Goal: Transaction & Acquisition: Purchase product/service

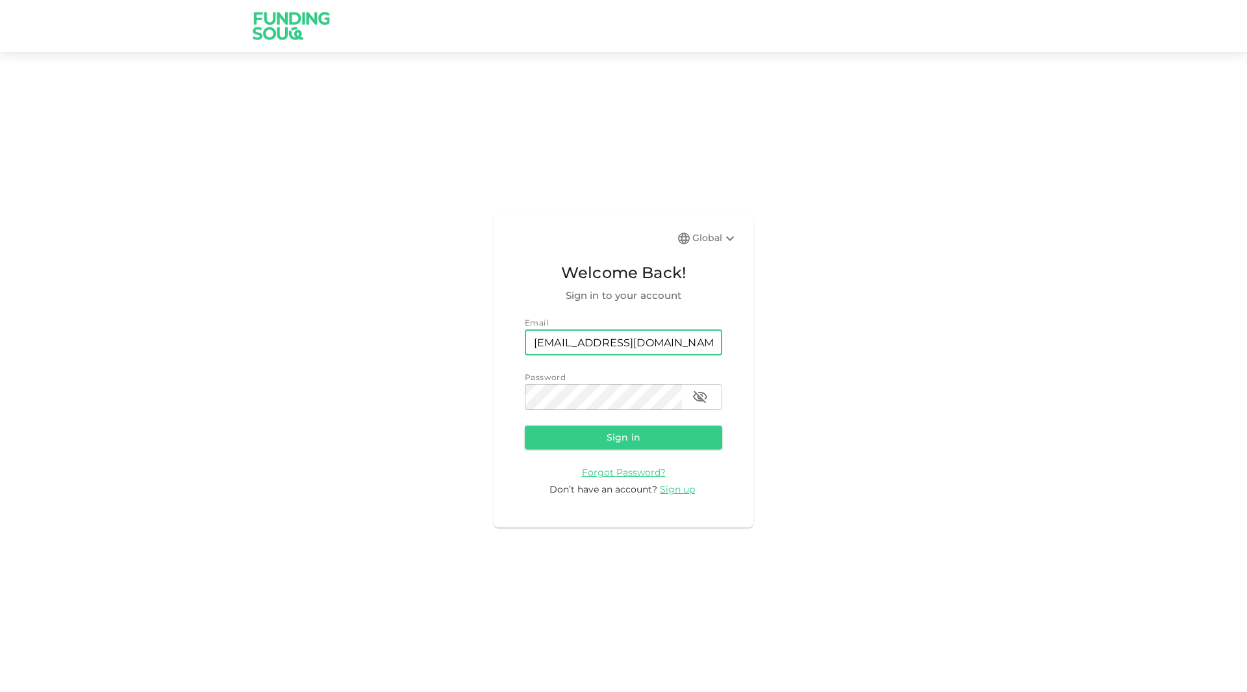
click at [597, 333] on input "[EMAIL_ADDRESS][DOMAIN_NAME]" at bounding box center [623, 342] width 197 height 26
click at [670, 436] on button "Sign in" at bounding box center [623, 436] width 197 height 23
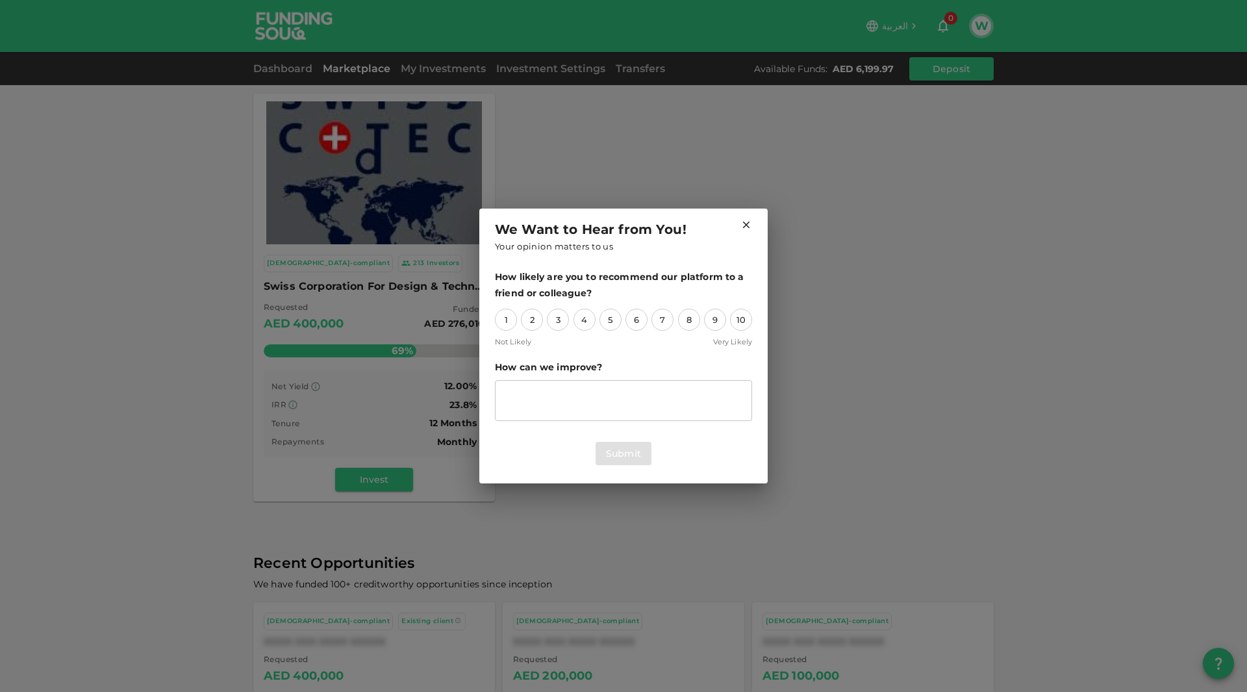
click at [749, 227] on icon at bounding box center [746, 225] width 12 height 12
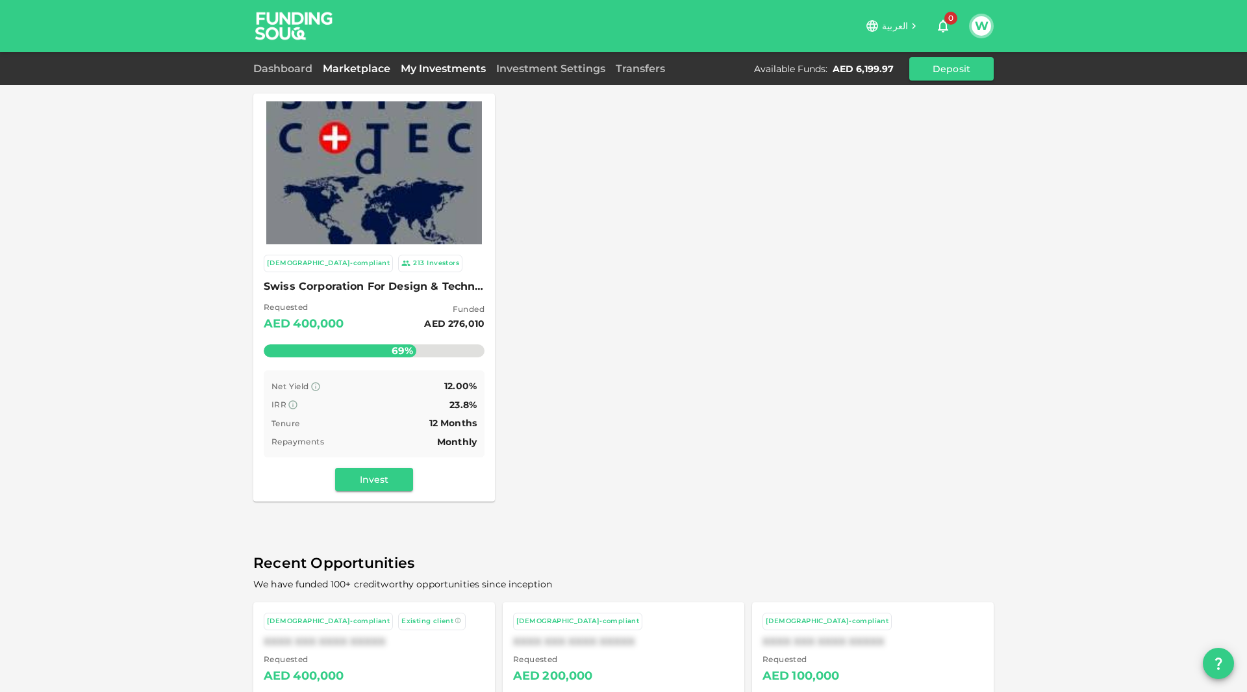
click at [470, 71] on link "My Investments" at bounding box center [442, 68] width 95 height 12
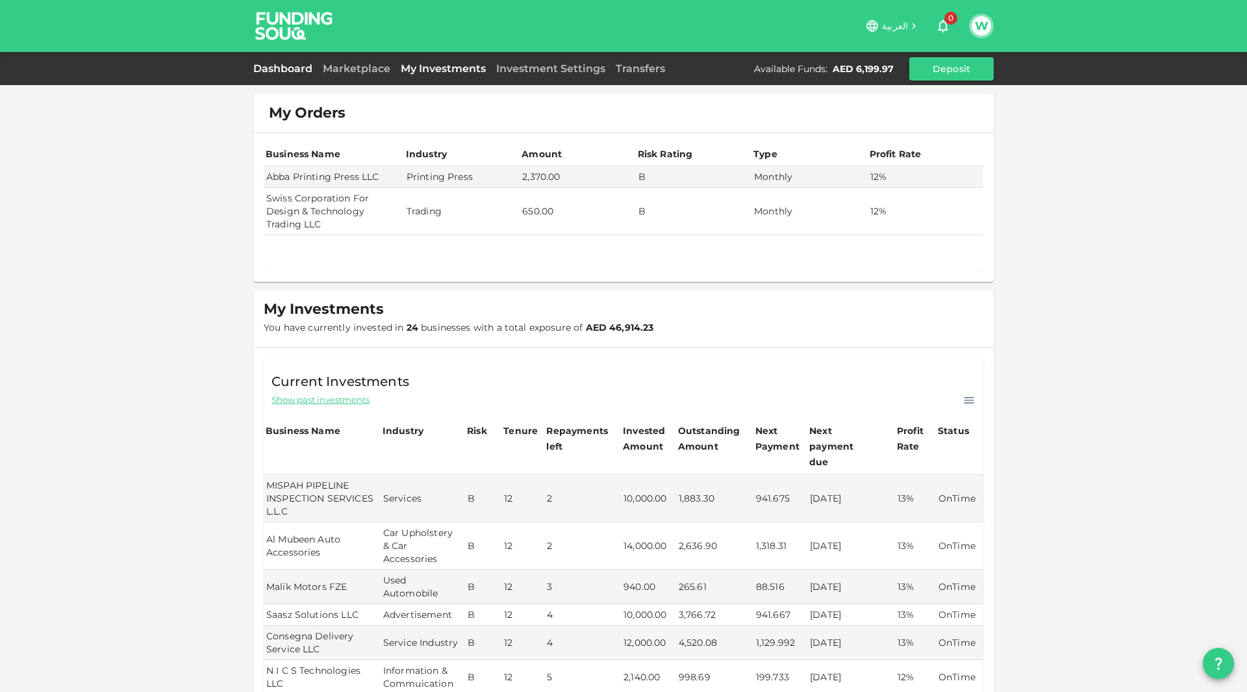
click at [301, 64] on link "Dashboard" at bounding box center [285, 68] width 64 height 12
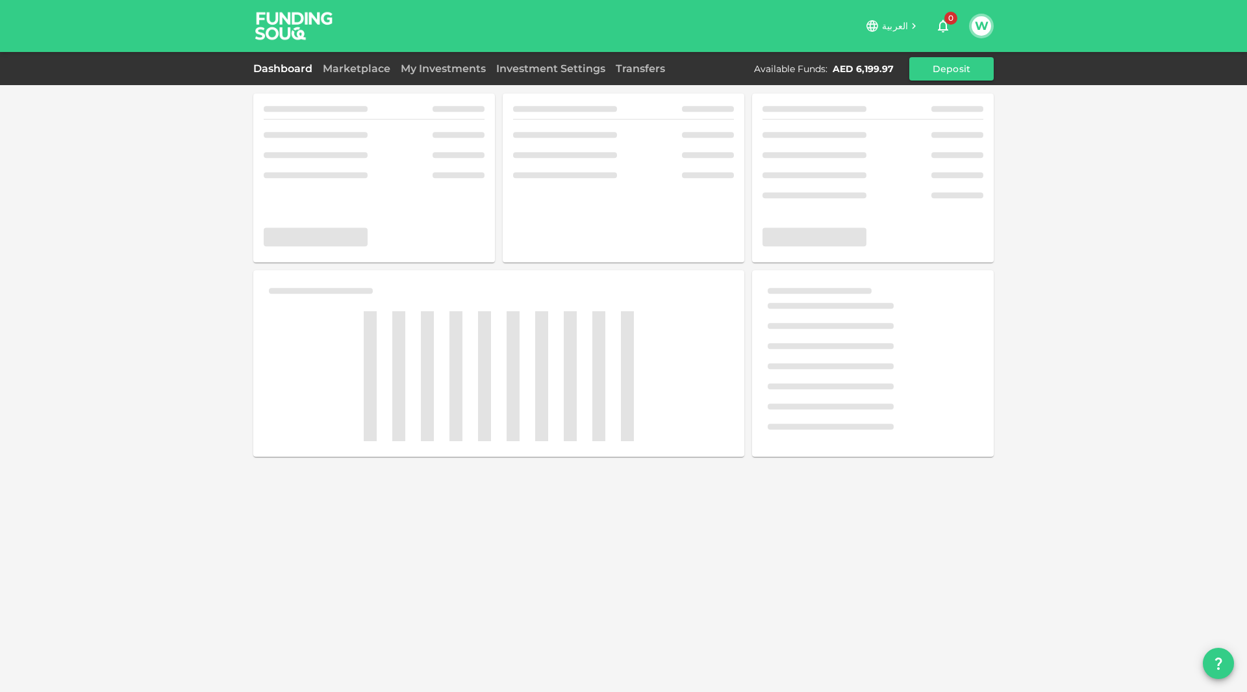
click at [301, 64] on link "Dashboard" at bounding box center [285, 68] width 64 height 12
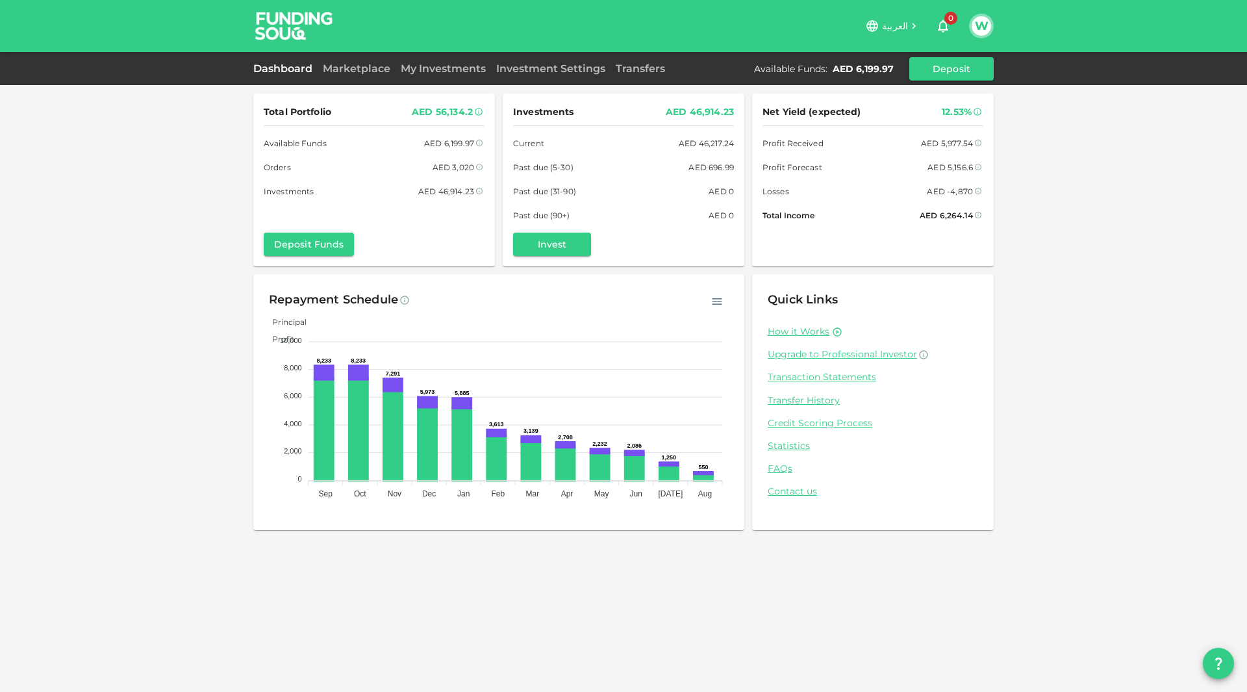
click at [360, 77] on div "Dashboard Marketplace My Investments Investment Settings Transfers Available Fu…" at bounding box center [623, 68] width 740 height 23
click at [356, 73] on link "Marketplace" at bounding box center [357, 68] width 78 height 12
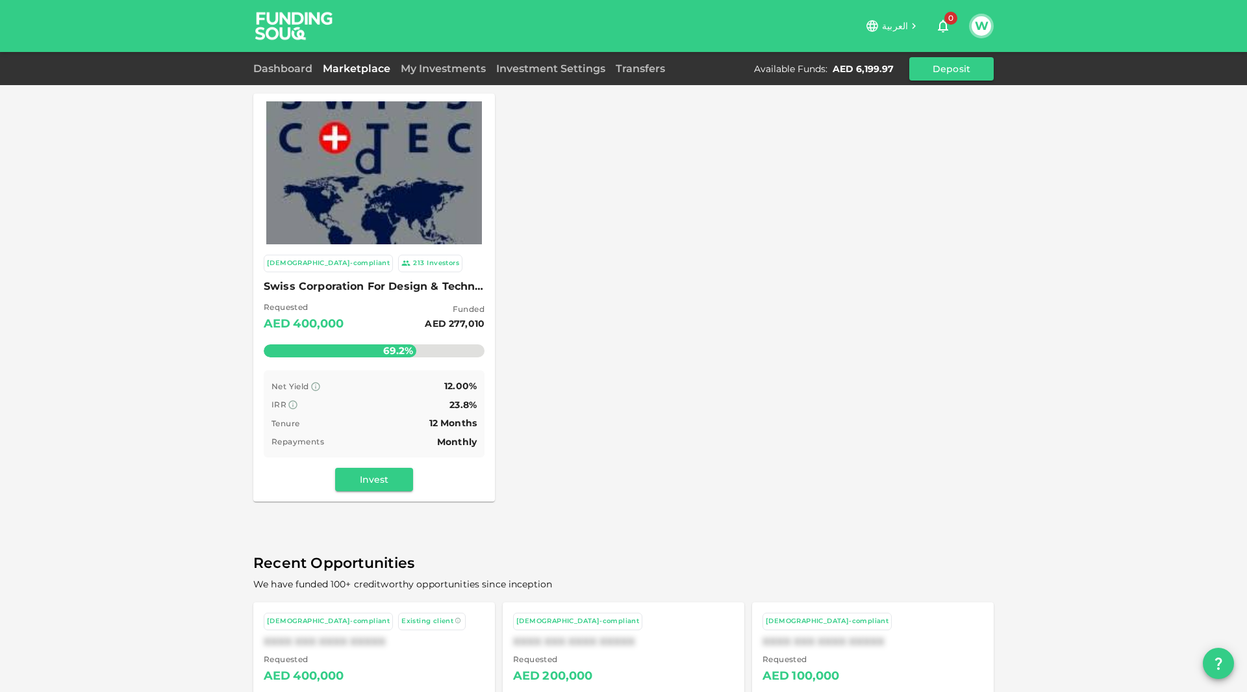
click at [411, 190] on img at bounding box center [374, 173] width 216 height 216
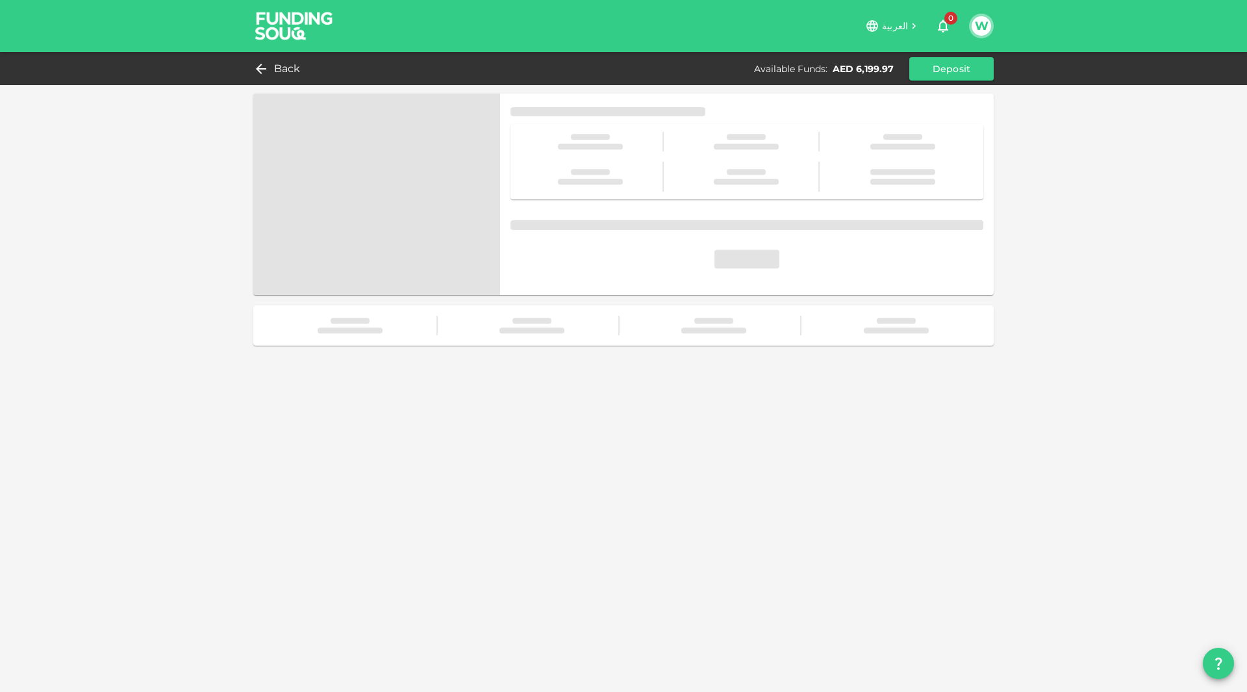
click at [411, 190] on span at bounding box center [376, 194] width 247 height 201
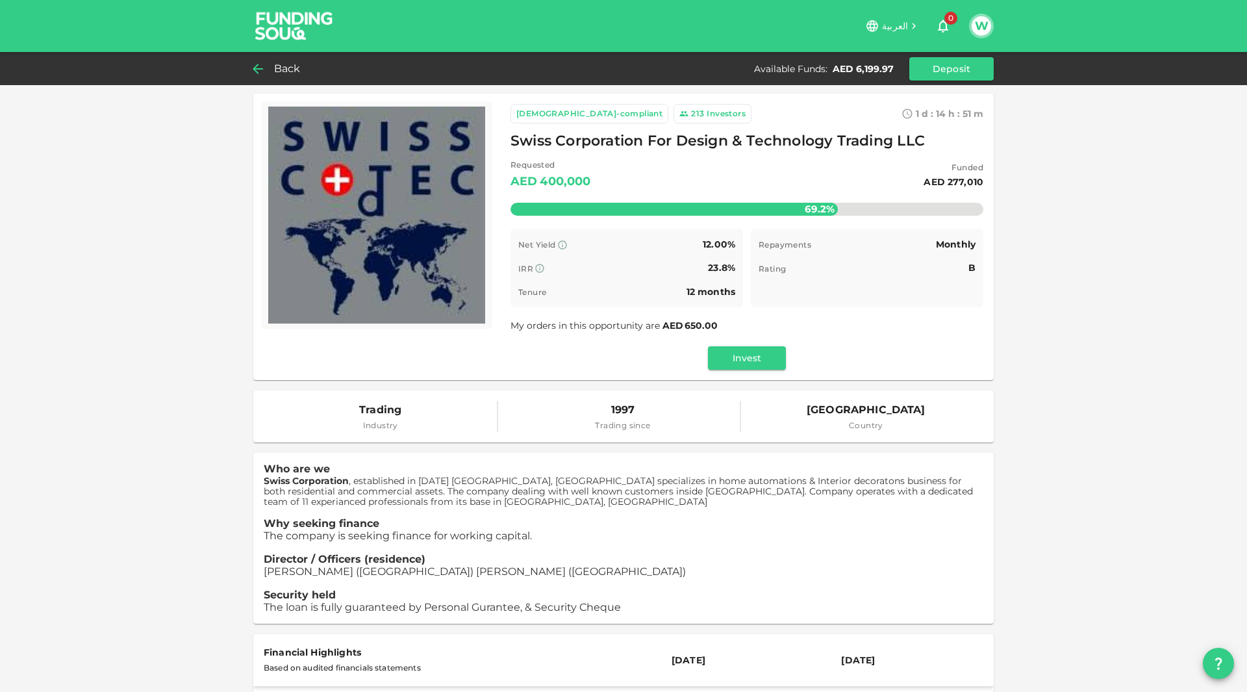
click at [273, 61] on div "Back" at bounding box center [279, 69] width 53 height 18
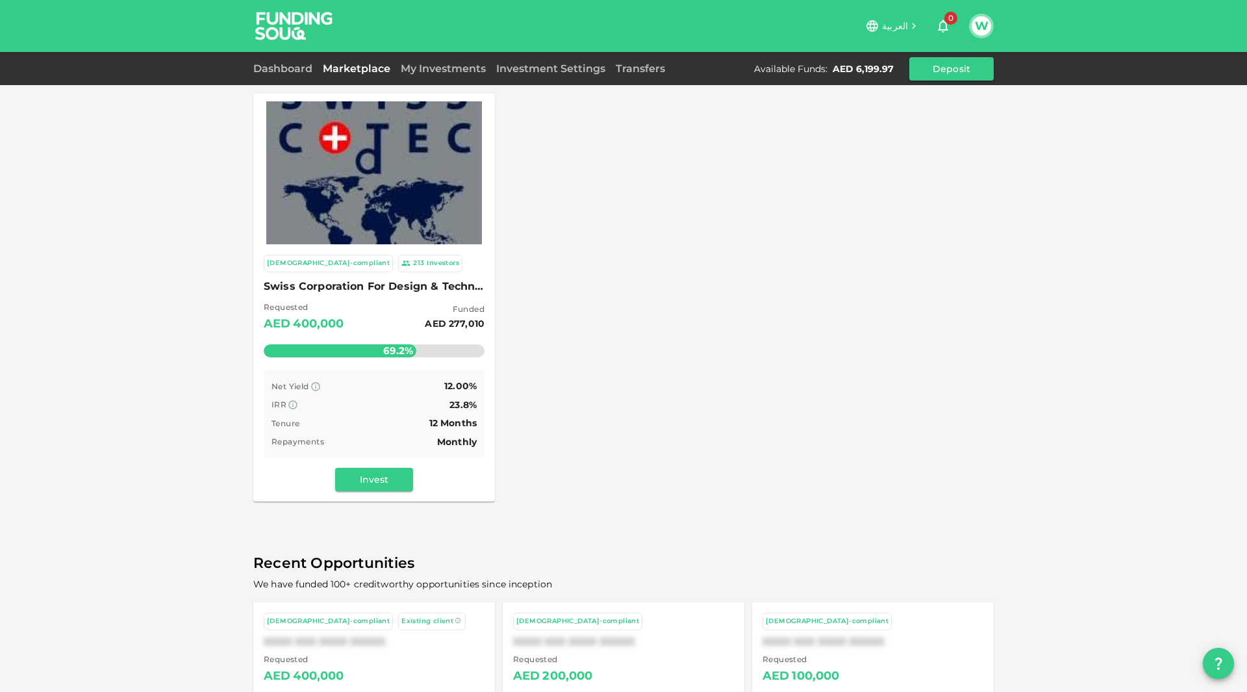
click at [371, 173] on img at bounding box center [374, 173] width 216 height 216
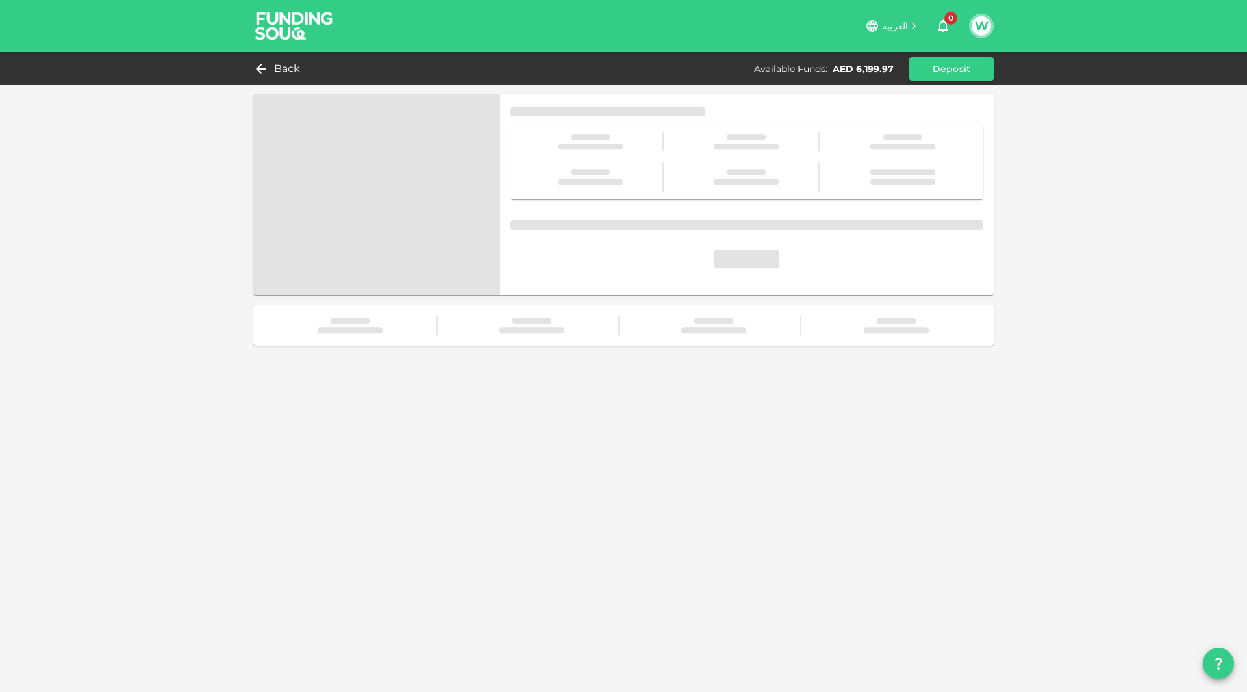
click at [371, 173] on span at bounding box center [376, 194] width 247 height 201
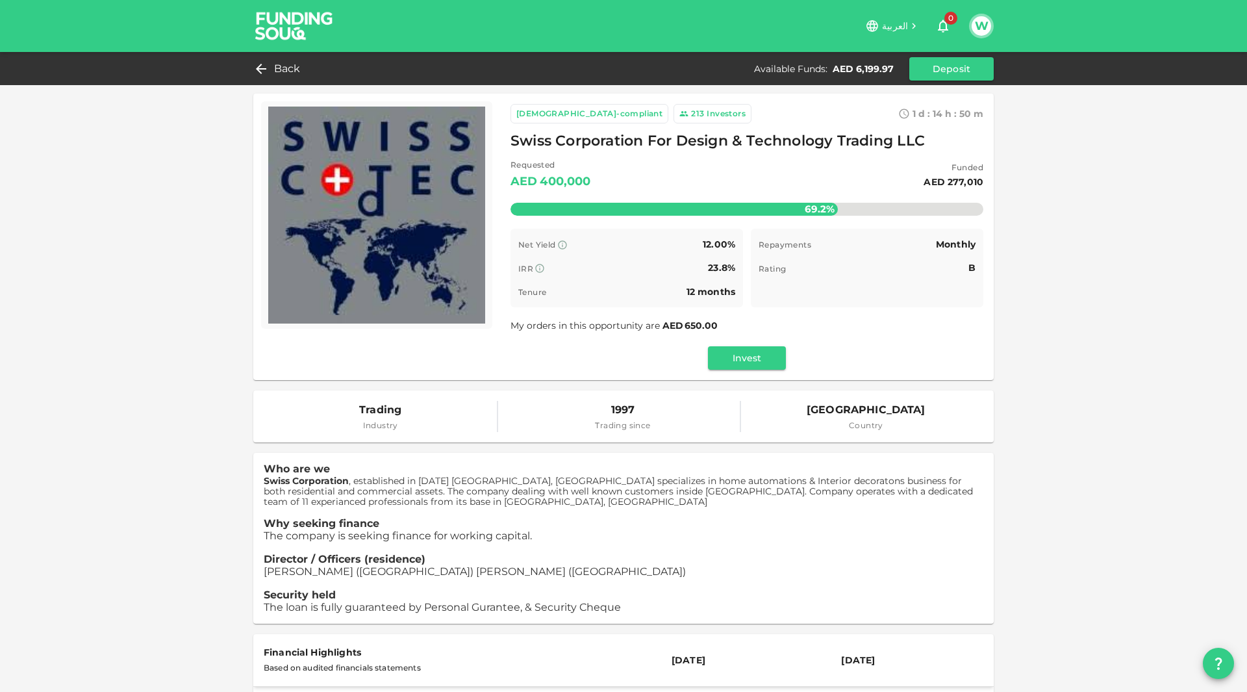
click at [613, 141] on span "Swiss Corporation For Design & Technology Trading LLC" at bounding box center [717, 141] width 414 height 25
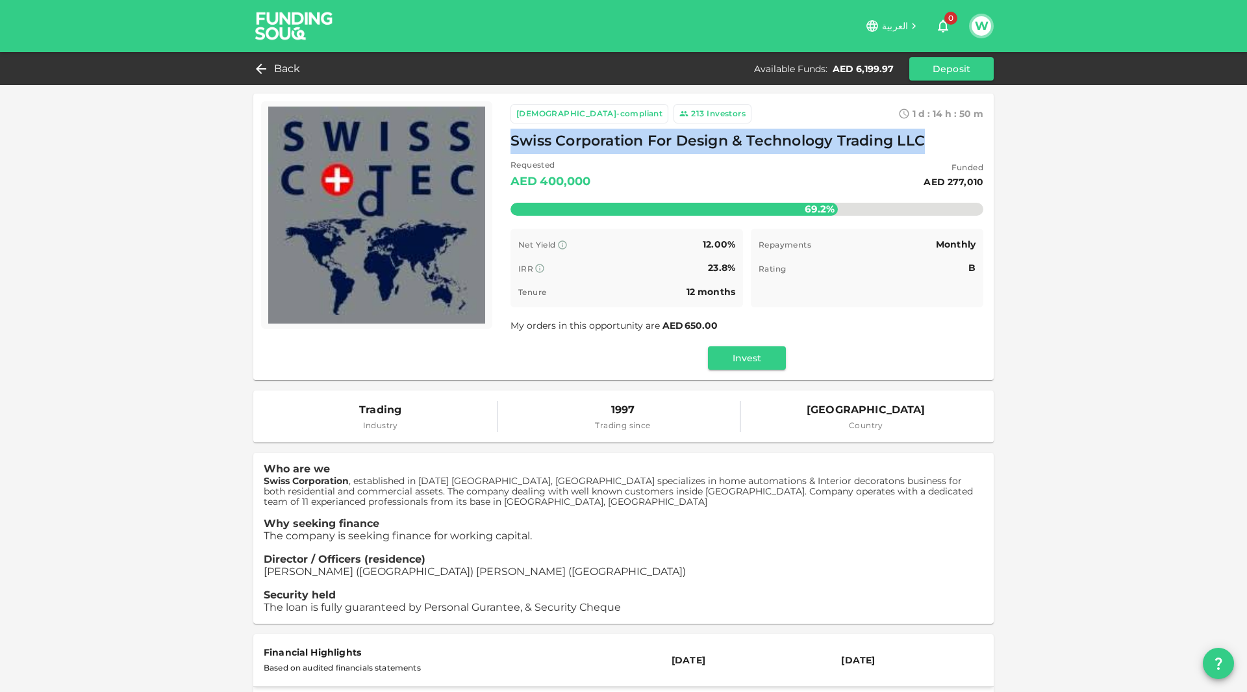
click at [613, 141] on span "Swiss Corporation For Design & Technology Trading LLC" at bounding box center [717, 141] width 414 height 25
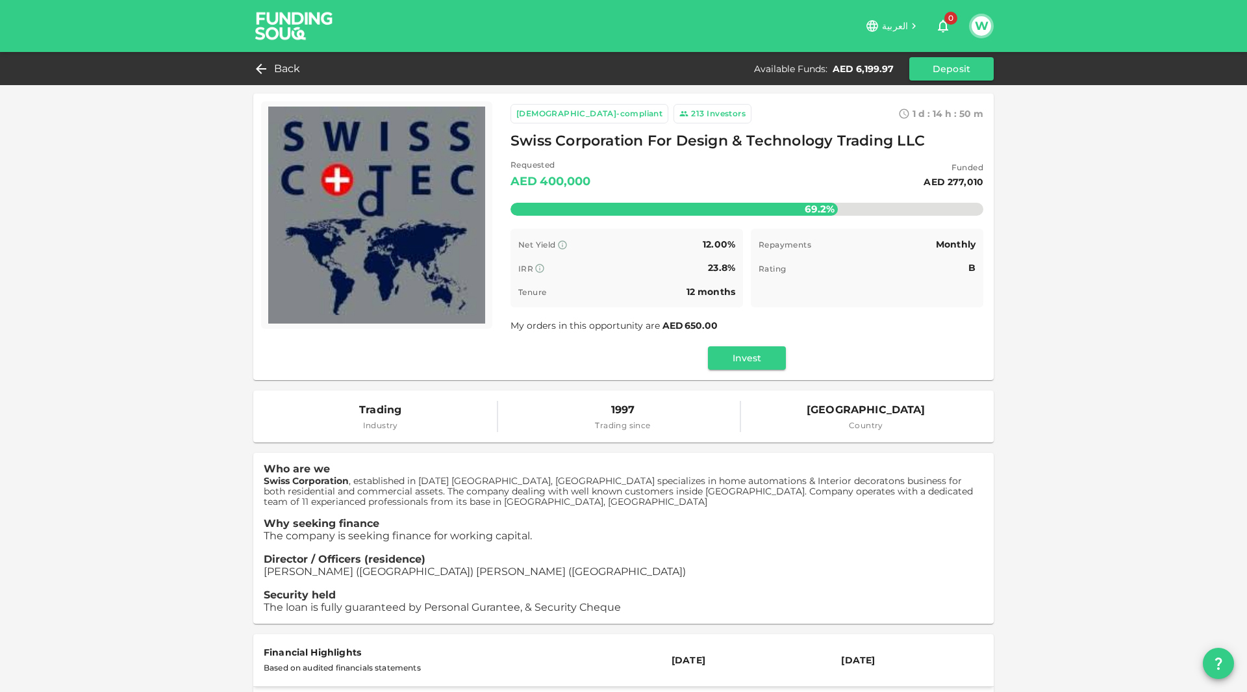
click at [766, 297] on div "Time remaining" at bounding box center [791, 292] width 66 height 16
click at [295, 77] on span "Back" at bounding box center [287, 69] width 27 height 18
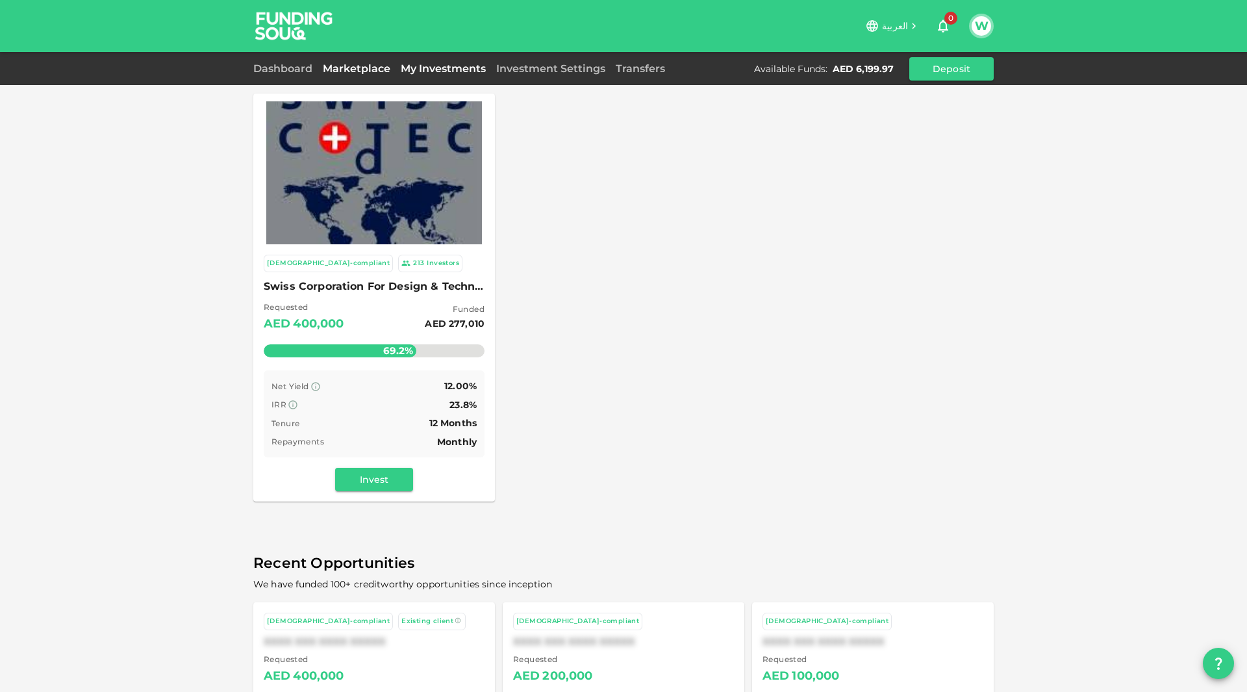
click at [452, 68] on link "My Investments" at bounding box center [442, 68] width 95 height 12
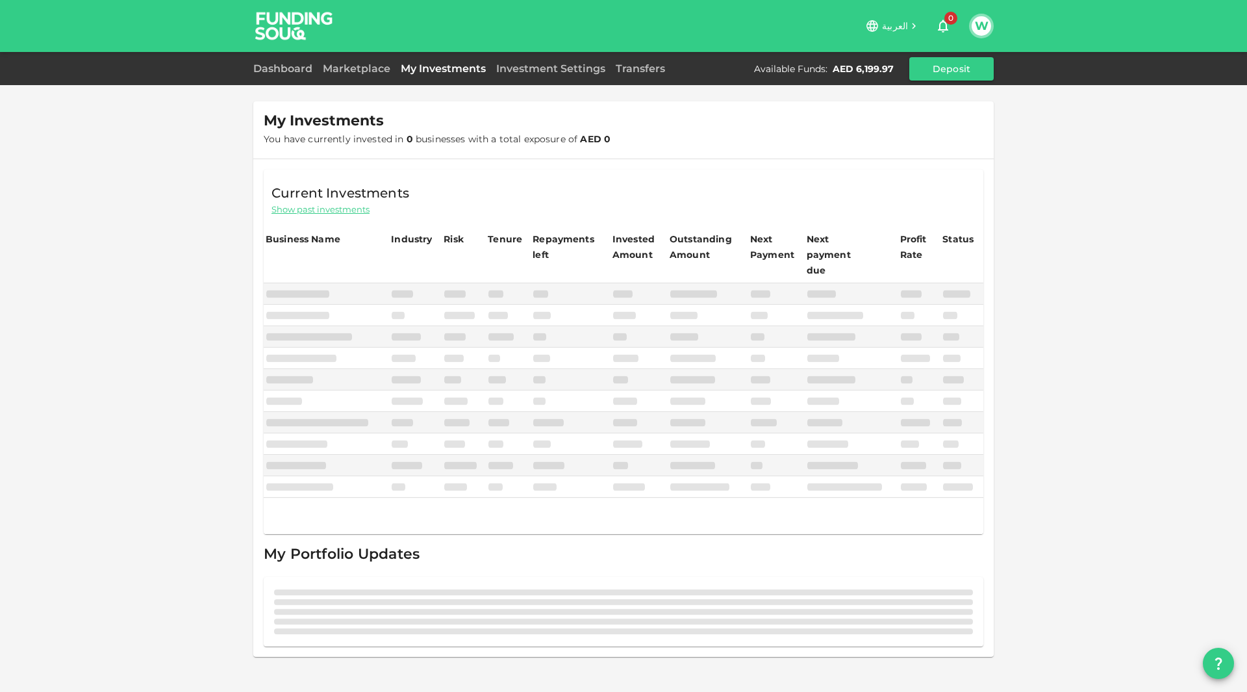
click at [452, 68] on link "My Investments" at bounding box center [442, 68] width 95 height 12
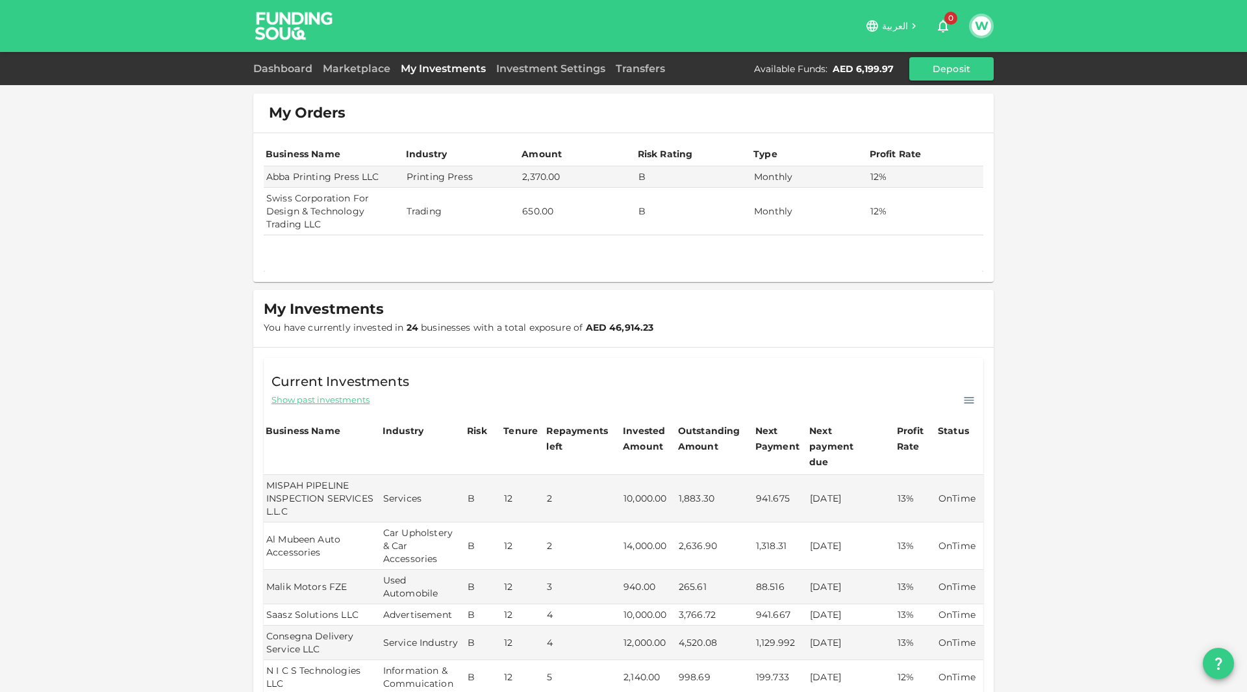
click at [295, 219] on td "Swiss Corporation For Design & Technology Trading LLC" at bounding box center [334, 211] width 140 height 47
